Goal: Task Accomplishment & Management: Use online tool/utility

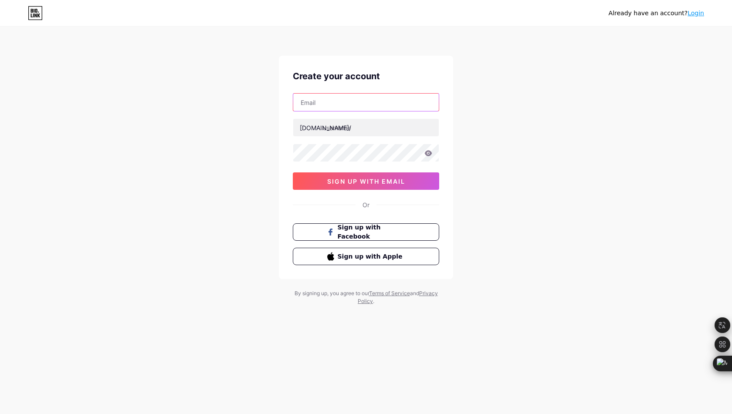
click at [385, 99] on input "text" at bounding box center [366, 102] width 146 height 17
type input "[EMAIL_ADDRESS][DOMAIN_NAME]"
click at [501, 133] on div "Already have an account? Login Create your account [EMAIL_ADDRESS][DOMAIN_NAME]…" at bounding box center [366, 166] width 732 height 333
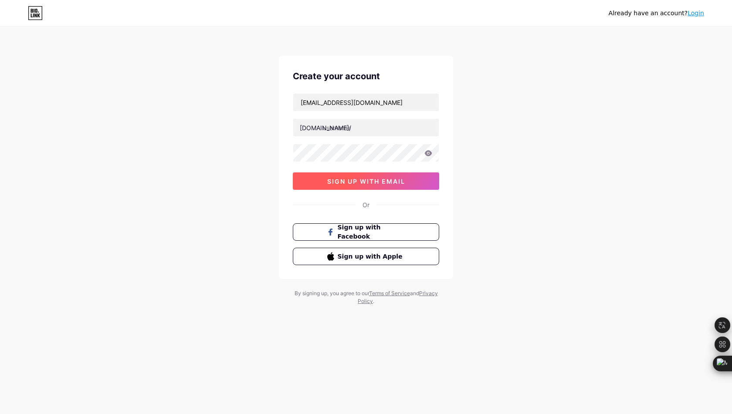
click at [409, 186] on button "sign up with email" at bounding box center [366, 181] width 146 height 17
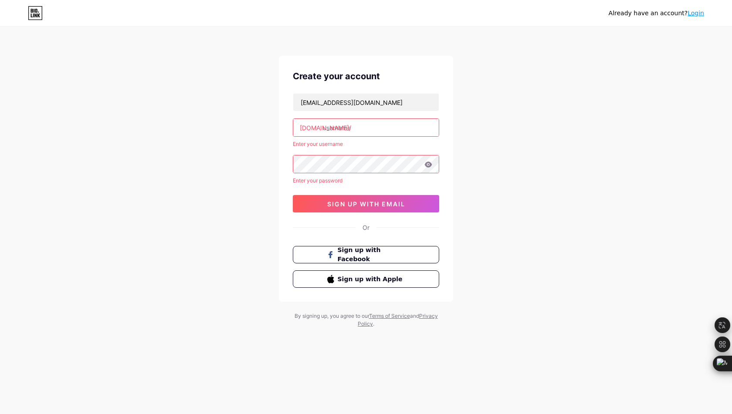
click at [695, 14] on link "Login" at bounding box center [695, 13] width 17 height 7
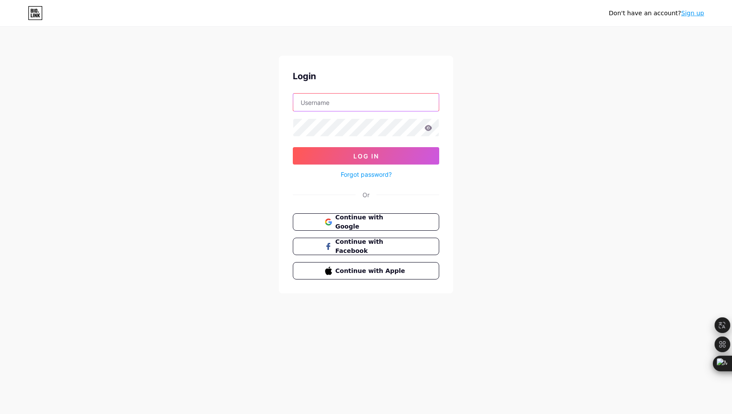
click at [356, 105] on input "text" at bounding box center [366, 102] width 146 height 17
type input "[EMAIL_ADDRESS][DOMAIN_NAME]"
click at [352, 213] on button "Continue with Google" at bounding box center [365, 222] width 149 height 18
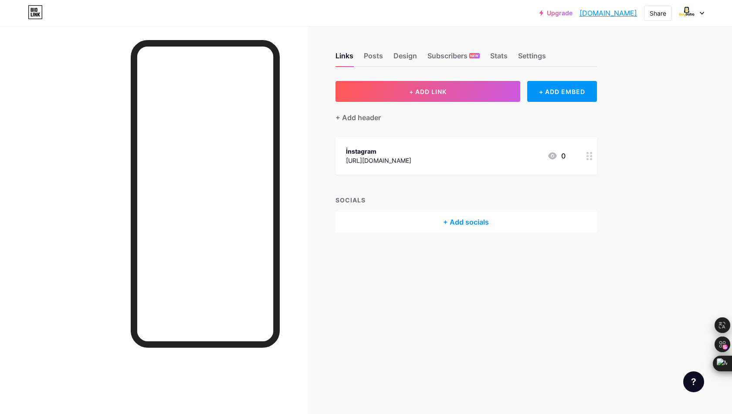
click at [467, 187] on div "+ ADD LINK + ADD EMBED + Add header İnstagram [URL][DOMAIN_NAME] 0 SOCIALS + Ad…" at bounding box center [465, 157] width 261 height 152
click at [377, 116] on div "+ Add header" at bounding box center [357, 117] width 45 height 10
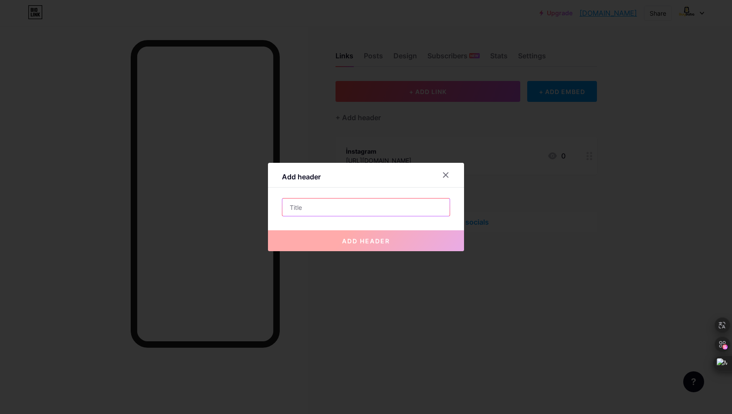
click at [405, 211] on input "text" at bounding box center [365, 207] width 167 height 17
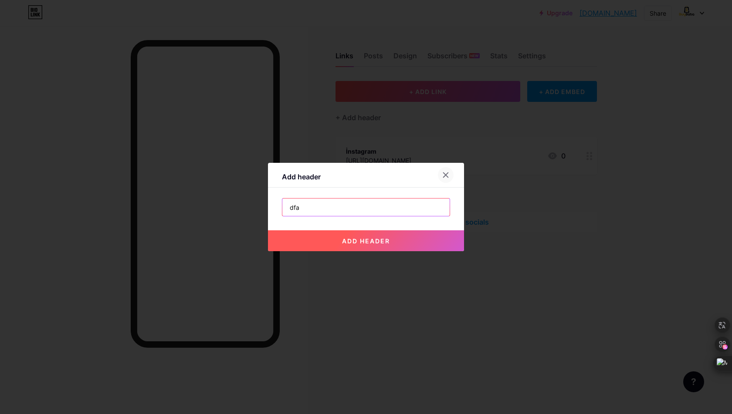
type input "dfa"
click at [446, 176] on div at bounding box center [446, 175] width 16 height 16
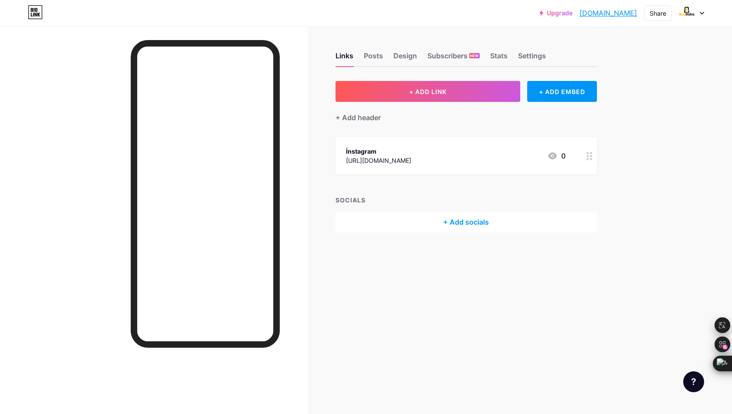
click at [413, 122] on div "+ Add header" at bounding box center [465, 112] width 261 height 21
click at [447, 59] on div "Subscribers NEW" at bounding box center [453, 59] width 52 height 16
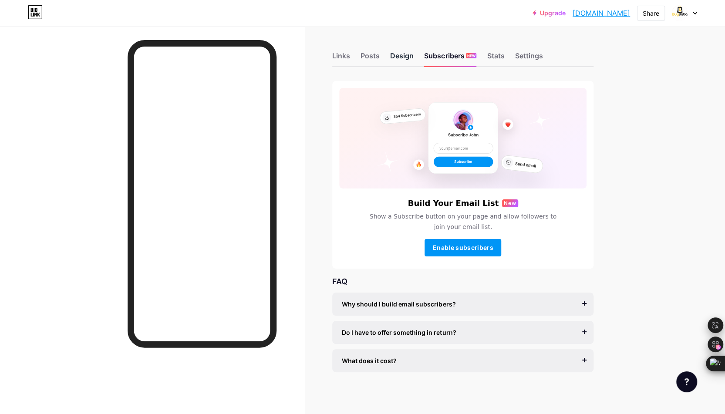
click at [408, 57] on div "Design" at bounding box center [402, 59] width 24 height 16
click at [377, 56] on div "Posts" at bounding box center [370, 59] width 19 height 16
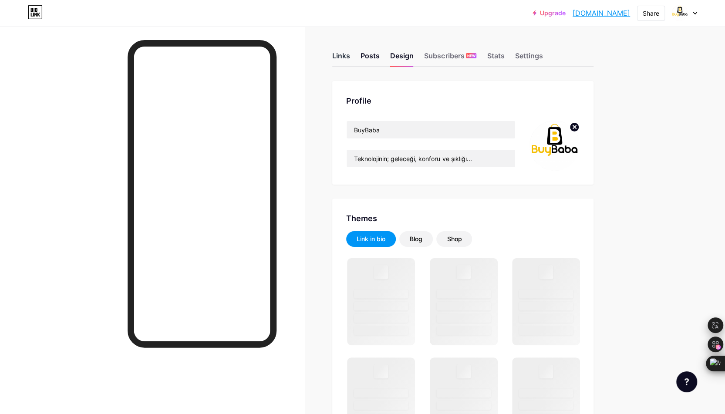
click at [341, 51] on div "Links" at bounding box center [341, 59] width 18 height 16
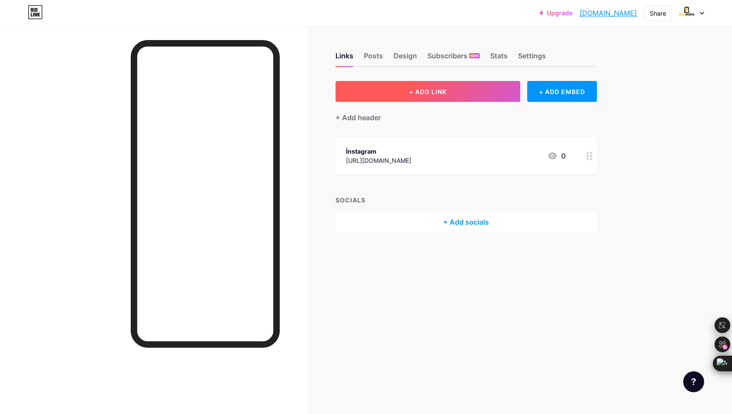
click at [440, 84] on button "+ ADD LINK" at bounding box center [427, 91] width 185 height 21
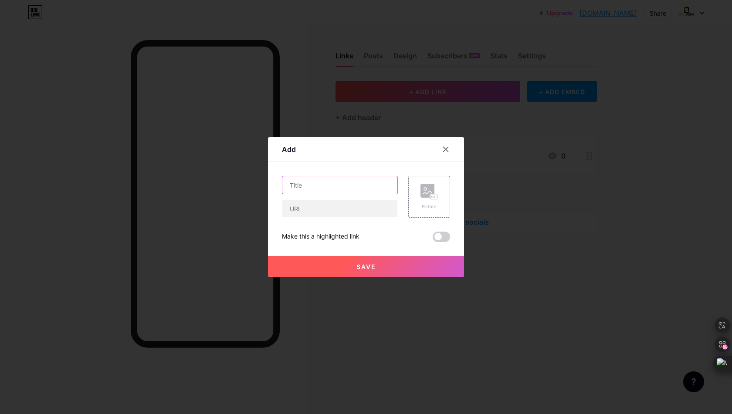
click at [359, 182] on input "text" at bounding box center [339, 184] width 115 height 17
type input "Trendyol"
paste input "[URL][DOMAIN_NAME]"
type input "[URL][DOMAIN_NAME]"
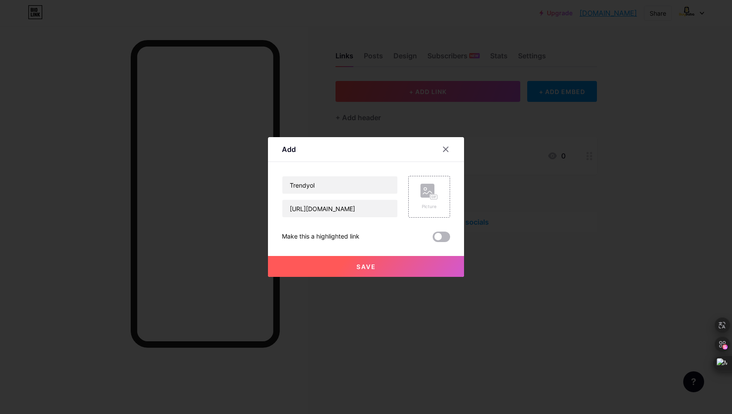
click at [438, 234] on span at bounding box center [441, 237] width 17 height 10
click at [433, 239] on input "checkbox" at bounding box center [433, 239] width 0 height 0
click at [438, 234] on span at bounding box center [441, 237] width 17 height 10
click at [433, 239] on input "checkbox" at bounding box center [433, 239] width 0 height 0
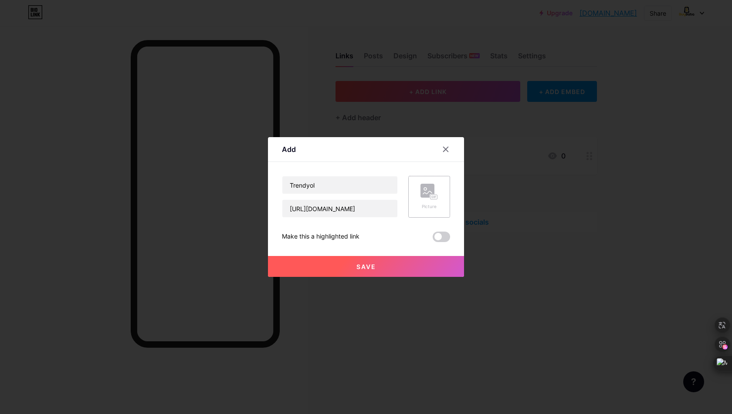
click at [437, 198] on div "Picture" at bounding box center [429, 197] width 42 height 42
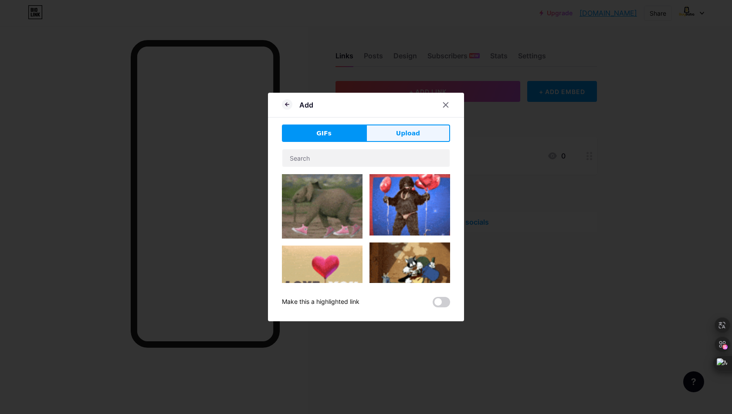
click at [402, 139] on button "Upload" at bounding box center [408, 133] width 84 height 17
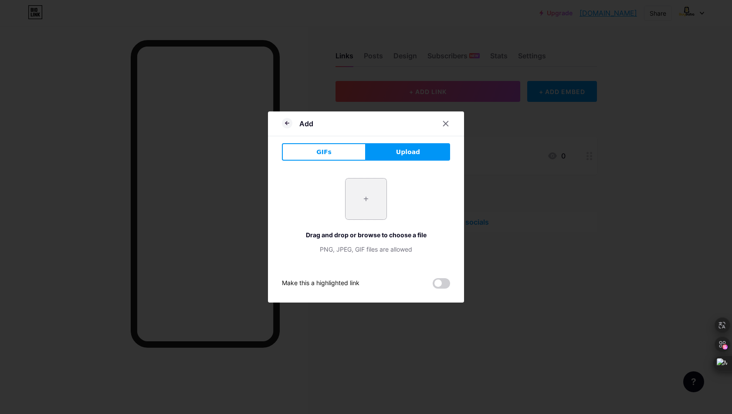
click at [362, 205] on input "file" at bounding box center [365, 199] width 41 height 41
type input "C:\fakepath\trendyol-logo.png"
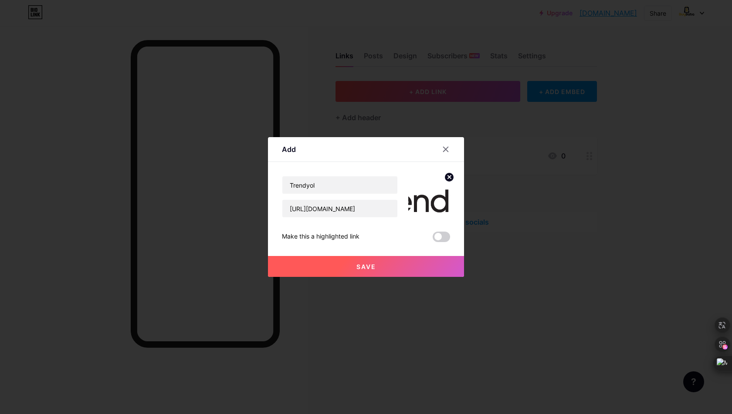
click at [389, 265] on button "Save" at bounding box center [366, 266] width 196 height 21
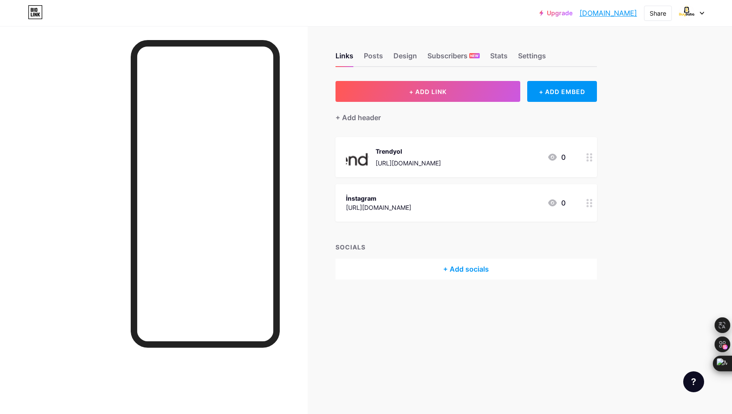
click at [411, 194] on div "İnstagram" at bounding box center [378, 198] width 65 height 9
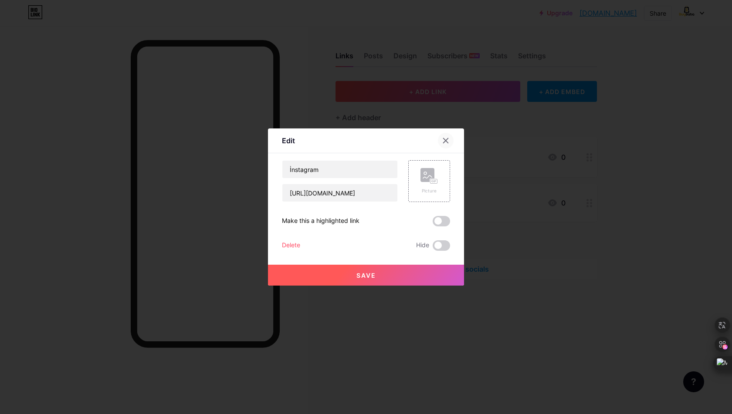
click at [446, 135] on div at bounding box center [446, 141] width 16 height 16
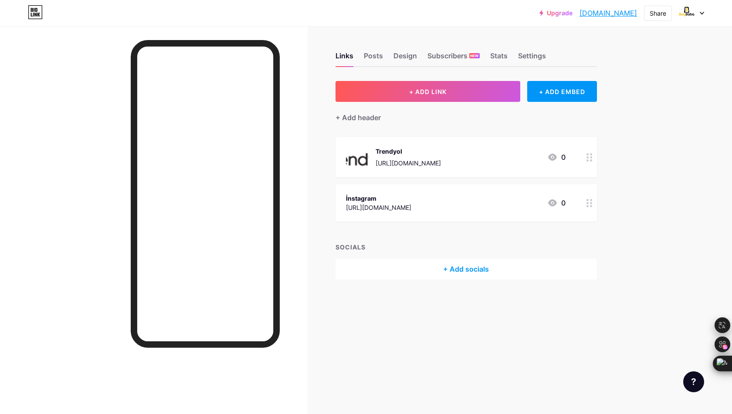
click at [455, 144] on div "Trendyol [URL][DOMAIN_NAME] 0" at bounding box center [465, 157] width 261 height 40
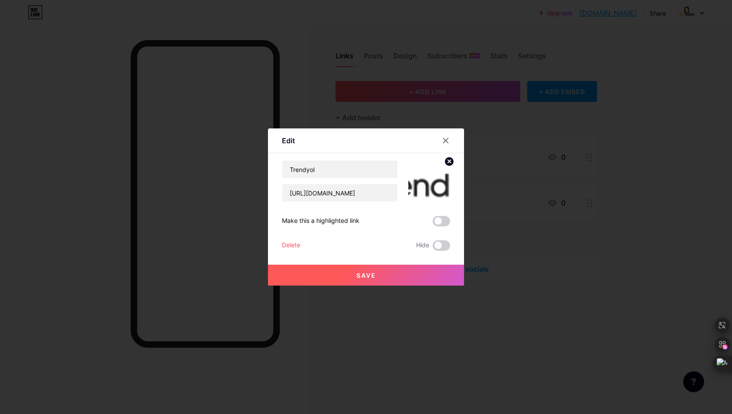
click at [444, 159] on circle at bounding box center [449, 162] width 10 height 10
click at [386, 282] on button "Save" at bounding box center [366, 275] width 196 height 21
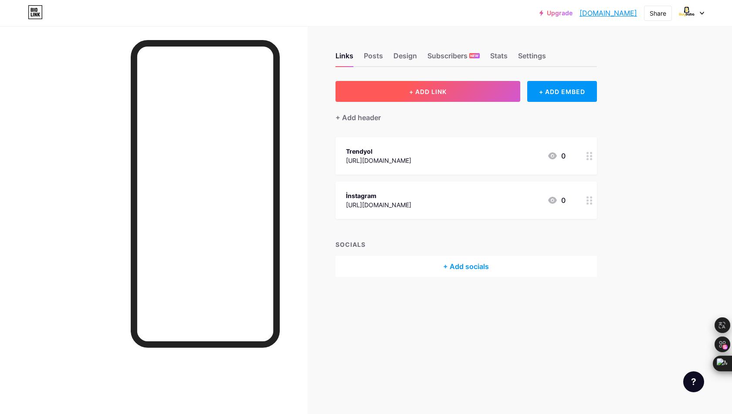
click at [439, 95] on span "+ ADD LINK" at bounding box center [427, 91] width 37 height 7
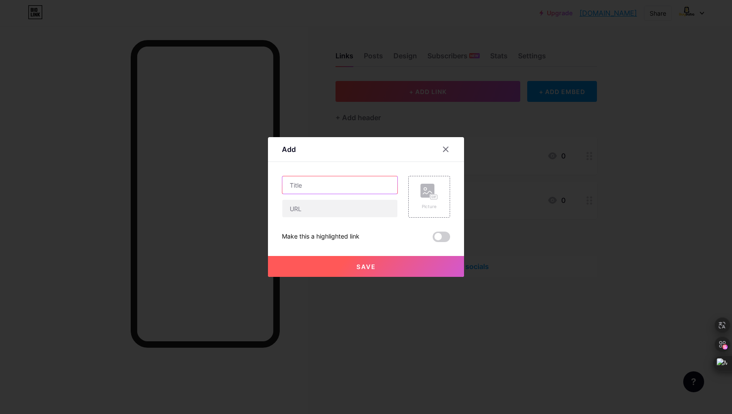
click at [360, 188] on input "text" at bounding box center [339, 184] width 115 height 17
type input "Hepsiburada"
click at [351, 198] on div "Hepsiburada" at bounding box center [340, 197] width 116 height 42
click at [349, 203] on input "text" at bounding box center [339, 208] width 115 height 17
paste input "[URL][DOMAIN_NAME]"
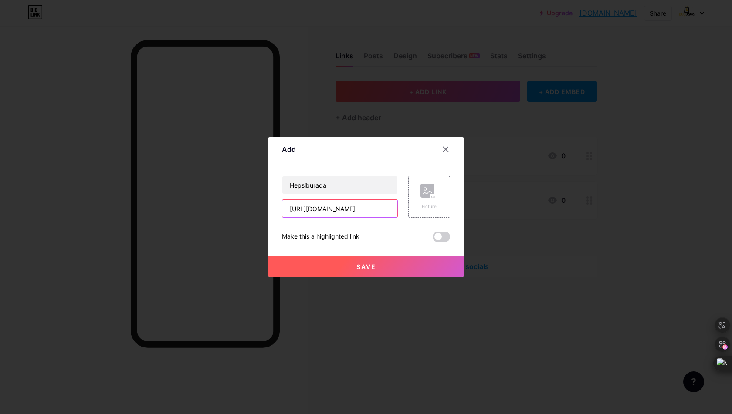
scroll to position [0, 38]
type input "[URL][DOMAIN_NAME]"
click at [414, 262] on button "Save" at bounding box center [366, 266] width 196 height 21
